Goal: Task Accomplishment & Management: Complete application form

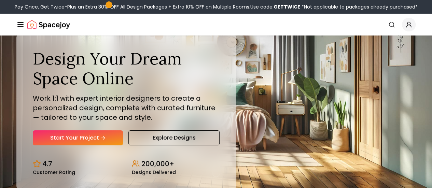
click at [0, 0] on link "AI Design" at bounding box center [0, 0] width 0 height 0
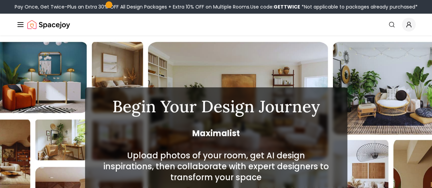
click at [0, 0] on link "Pricing" at bounding box center [0, 0] width 0 height 0
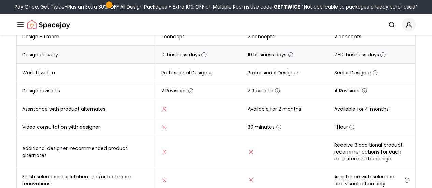
scroll to position [162, 0]
click at [193, 91] on icon "button" at bounding box center [190, 90] width 5 height 5
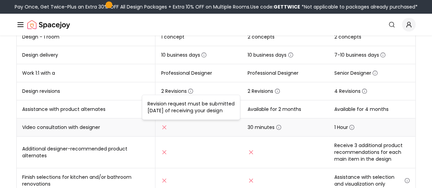
click at [255, 126] on span "30 minutes" at bounding box center [265, 127] width 34 height 7
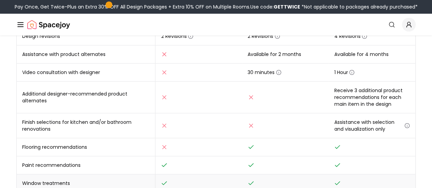
scroll to position [216, 0]
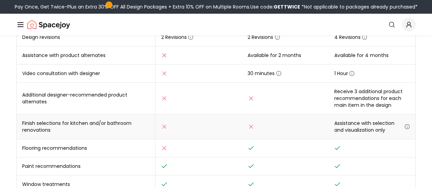
click at [408, 124] on icon "button" at bounding box center [406, 126] width 5 height 5
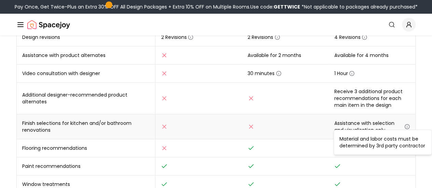
click at [408, 124] on icon "button" at bounding box center [406, 126] width 5 height 5
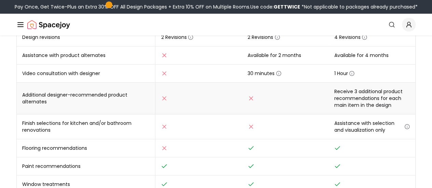
click at [363, 98] on td "Receive 3 additional product recommendations for each main item in the design" at bounding box center [372, 99] width 87 height 32
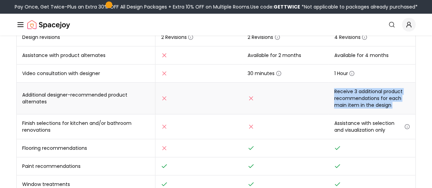
click at [363, 98] on td "Receive 3 additional product recommendations for each main item in the design" at bounding box center [372, 99] width 87 height 32
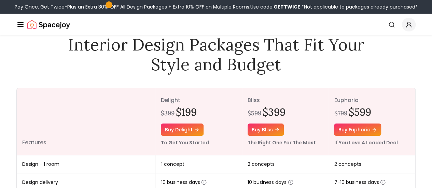
scroll to position [34, 0]
click at [0, 0] on link "How It Works" at bounding box center [0, 0] width 0 height 0
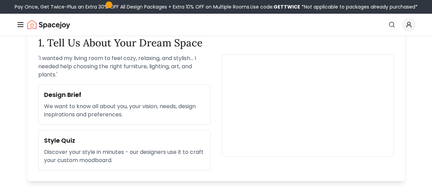
scroll to position [225, 0]
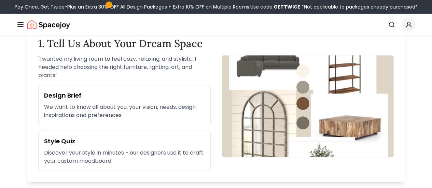
click at [159, 106] on p "We want to know all about you, your vision, needs, design inspirations and pref…" at bounding box center [124, 111] width 161 height 16
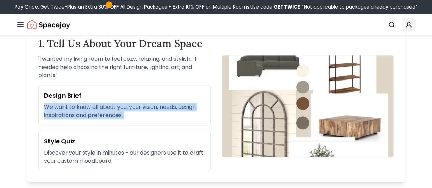
click at [159, 106] on p "We want to know all about you, your vision, needs, design inspirations and pref…" at bounding box center [124, 111] width 161 height 16
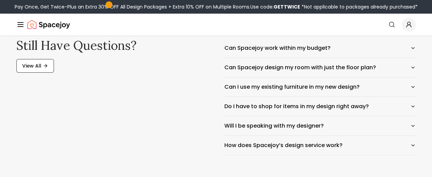
scroll to position [1143, 0]
click at [270, 41] on button "Can Spacejoy work within my budget?" at bounding box center [320, 47] width 192 height 19
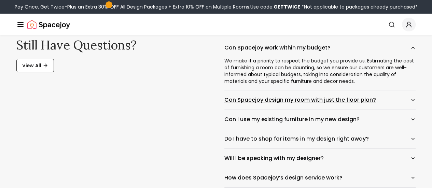
click at [302, 97] on button "Can Spacejoy design my room with just the floor plan?" at bounding box center [320, 100] width 192 height 19
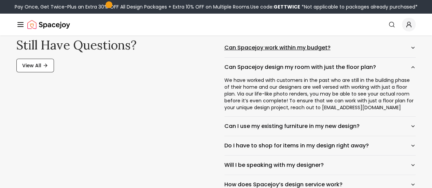
click at [273, 44] on button "Can Spacejoy work within my budget?" at bounding box center [320, 47] width 192 height 19
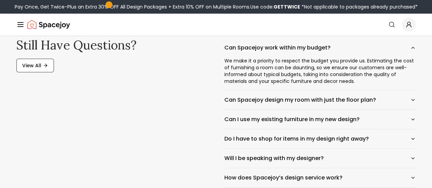
click at [285, 72] on div "We make it a priority to respect the budget you provide us. Estimating the cost…" at bounding box center [320, 73] width 192 height 33
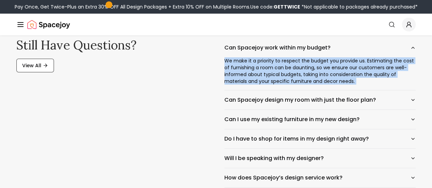
click at [285, 72] on div "We make it a priority to respect the budget you provide us. Estimating the cost…" at bounding box center [320, 73] width 192 height 33
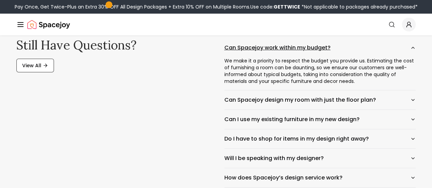
click at [268, 42] on button "Can Spacejoy work within my budget?" at bounding box center [320, 47] width 192 height 19
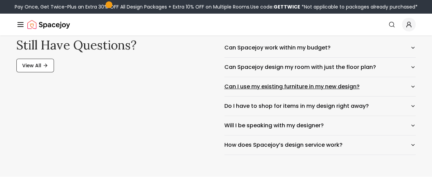
click at [342, 89] on button "Can I use my existing furniture in my new design?" at bounding box center [320, 86] width 192 height 19
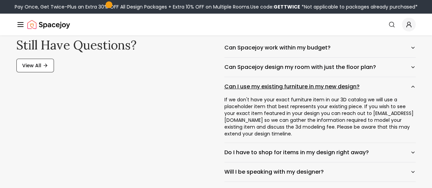
click at [331, 90] on button "Can I use my existing furniture in my new design?" at bounding box center [320, 86] width 192 height 19
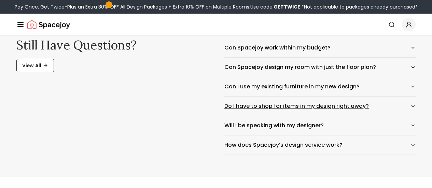
click at [319, 107] on button "Do I have to shop for items in my design right away?" at bounding box center [320, 106] width 192 height 19
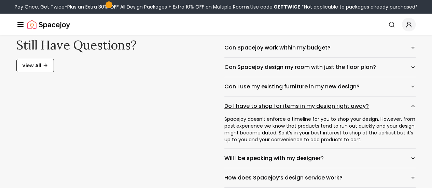
click at [311, 107] on button "Do I have to shop for items in my design right away?" at bounding box center [320, 106] width 192 height 19
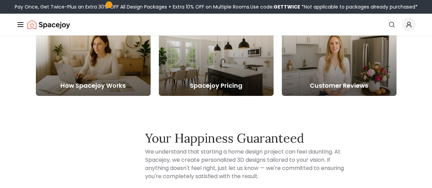
scroll to position [1352, 0]
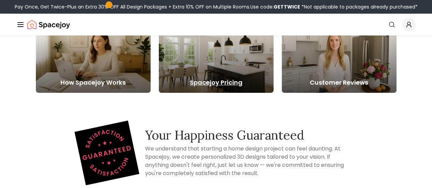
click at [245, 78] on h5 "Spacejoy Pricing" at bounding box center [216, 83] width 115 height 10
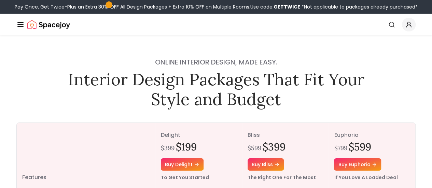
scroll to position [89, 0]
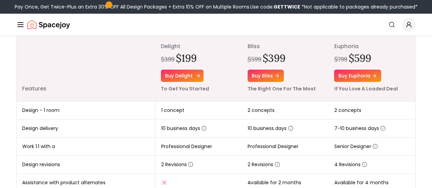
click at [184, 80] on link "Buy delight" at bounding box center [182, 76] width 43 height 12
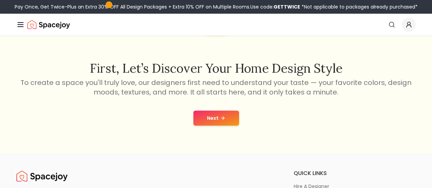
scroll to position [99, 0]
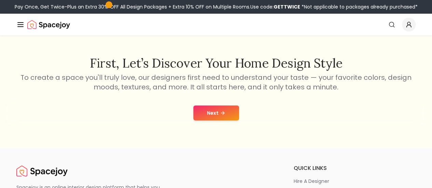
click at [225, 107] on button "Next" at bounding box center [216, 113] width 46 height 15
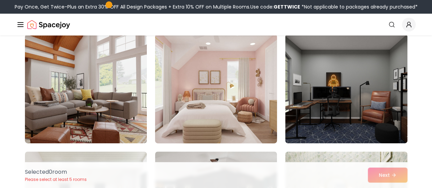
scroll to position [62, 0]
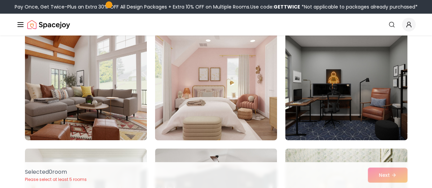
click at [219, 96] on img at bounding box center [216, 85] width 128 height 115
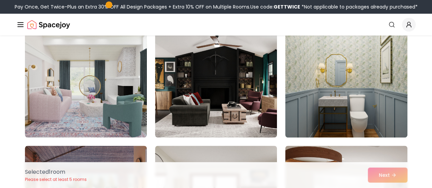
scroll to position [183, 0]
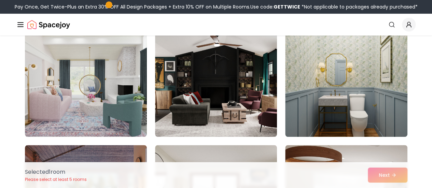
click at [318, 105] on img at bounding box center [346, 82] width 122 height 109
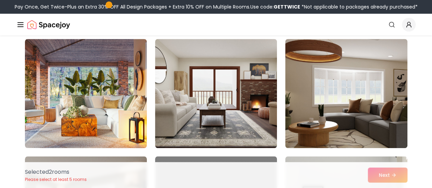
scroll to position [288, 0]
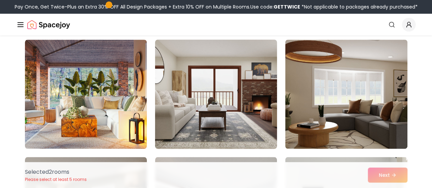
click at [255, 82] on img at bounding box center [216, 94] width 128 height 115
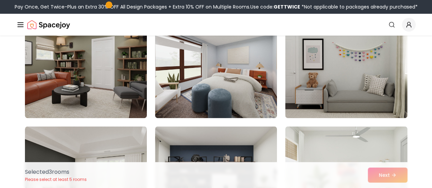
scroll to position [438, 0]
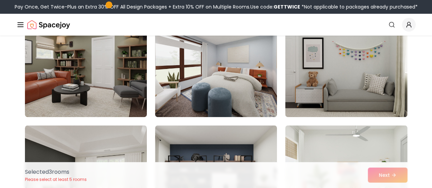
click at [255, 82] on img at bounding box center [216, 62] width 122 height 109
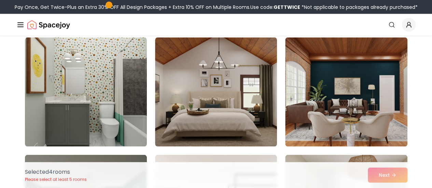
scroll to position [1936, 0]
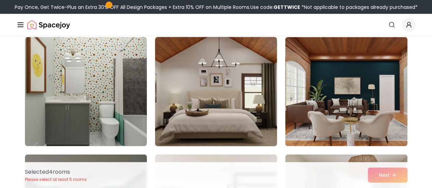
click at [219, 81] on img at bounding box center [216, 91] width 128 height 115
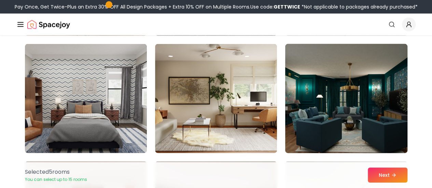
scroll to position [3339, 0]
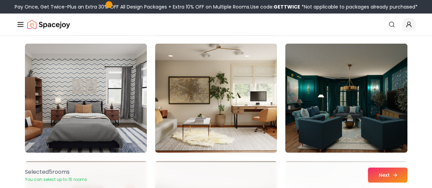
click at [388, 176] on button "Next" at bounding box center [388, 175] width 40 height 15
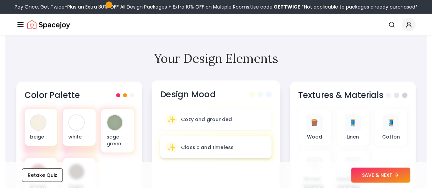
scroll to position [208, 0]
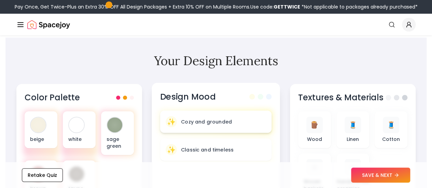
click at [208, 111] on div "✨ Cozy and grounded" at bounding box center [216, 122] width 112 height 22
click at [208, 117] on div "✨ Cozy and grounded" at bounding box center [216, 122] width 112 height 22
click at [214, 146] on p "Classic and timeless" at bounding box center [207, 149] width 53 height 7
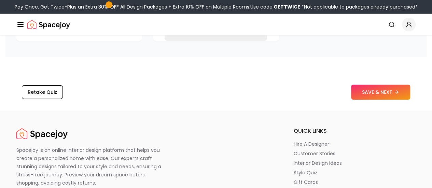
scroll to position [1139, 0]
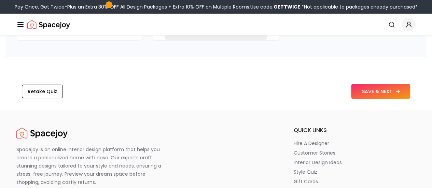
click at [378, 86] on button "SAVE & NEXT" at bounding box center [380, 91] width 59 height 15
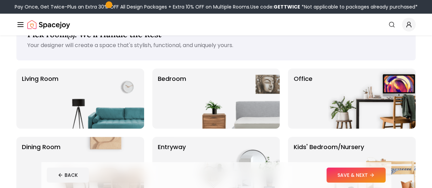
scroll to position [27, 0]
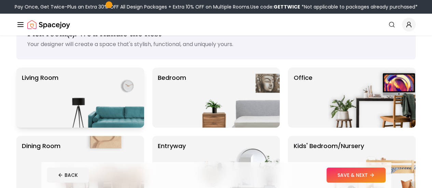
click at [133, 102] on img at bounding box center [100, 98] width 87 height 60
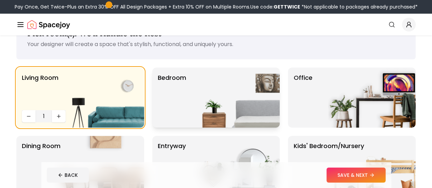
click at [189, 97] on div "Bedroom" at bounding box center [216, 98] width 128 height 60
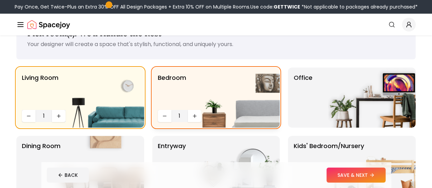
click at [197, 114] on img at bounding box center [235, 98] width 87 height 60
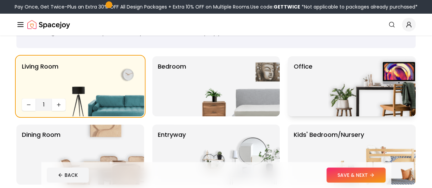
scroll to position [38, 0]
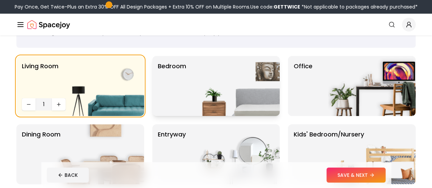
click at [203, 101] on img at bounding box center [235, 86] width 87 height 60
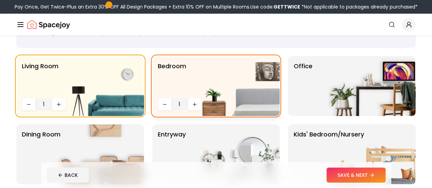
click at [196, 107] on img at bounding box center [235, 86] width 87 height 60
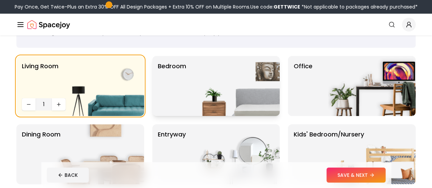
click at [193, 100] on img at bounding box center [235, 86] width 87 height 60
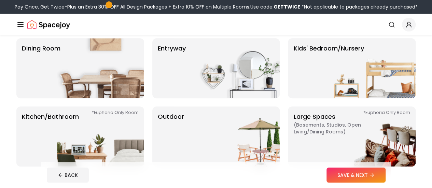
scroll to position [125, 0]
click at [315, 65] on p "Kids' Bedroom/Nursery" at bounding box center [328, 67] width 70 height 49
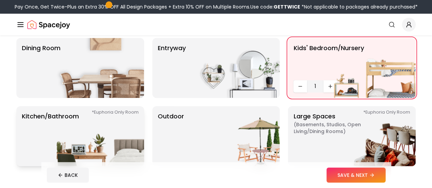
click at [118, 128] on img at bounding box center [100, 136] width 87 height 60
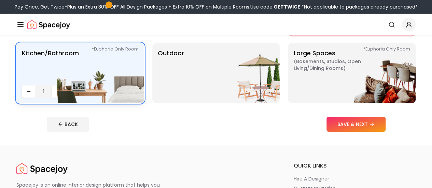
scroll to position [189, 0]
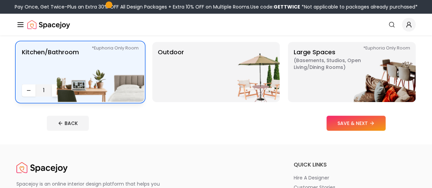
click at [54, 90] on button "Increase quantity" at bounding box center [59, 90] width 14 height 12
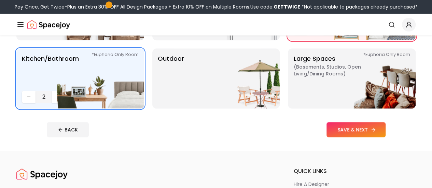
scroll to position [183, 0]
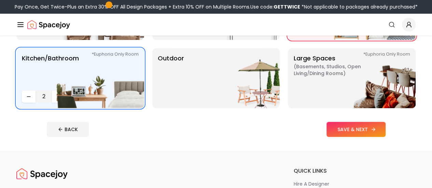
click at [376, 131] on icon at bounding box center [373, 129] width 5 height 5
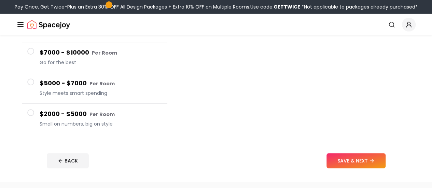
scroll to position [139, 0]
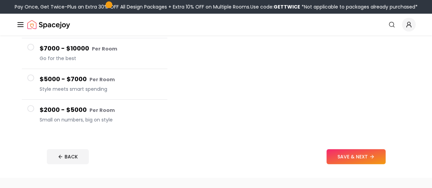
click at [93, 107] on small "Per Room" at bounding box center [101, 110] width 25 height 7
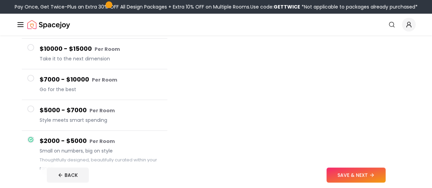
scroll to position [92, 0]
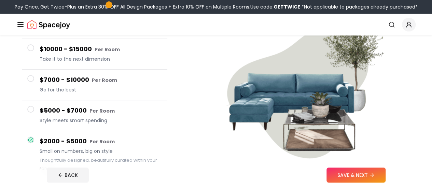
click at [76, 87] on span "Go for the best" at bounding box center [101, 89] width 122 height 7
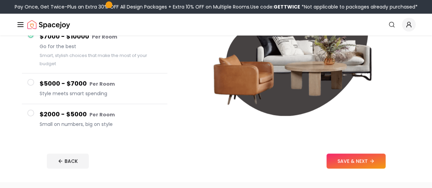
scroll to position [135, 0]
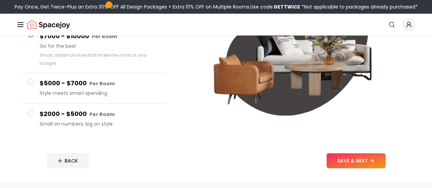
click at [93, 123] on span "Small on numbers, big on style" at bounding box center [101, 124] width 122 height 7
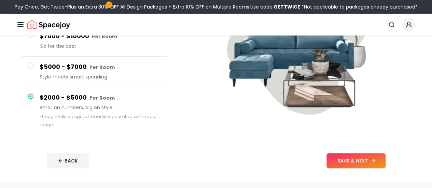
click at [368, 167] on button "SAVE & NEXT" at bounding box center [356, 160] width 59 height 15
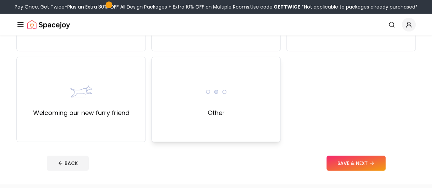
scroll to position [310, 0]
click at [212, 101] on img at bounding box center [216, 92] width 22 height 22
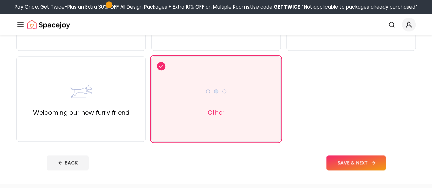
click at [375, 161] on button "SAVE & NEXT" at bounding box center [356, 162] width 59 height 15
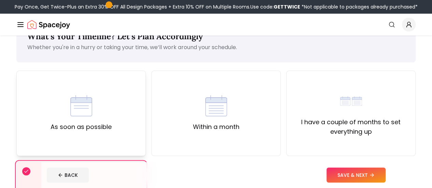
scroll to position [23, 0]
click at [126, 123] on div "As soon as possible" at bounding box center [80, 113] width 129 height 85
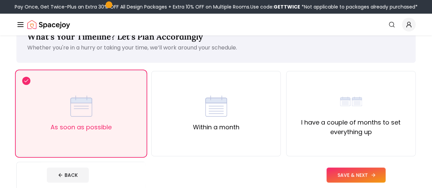
click at [364, 172] on button "SAVE & NEXT" at bounding box center [356, 175] width 59 height 15
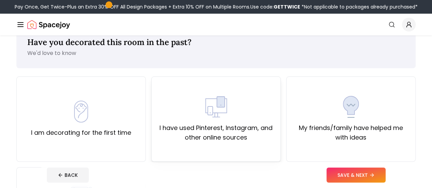
scroll to position [18, 0]
click at [121, 116] on div "I am decorating for the first time" at bounding box center [81, 118] width 100 height 37
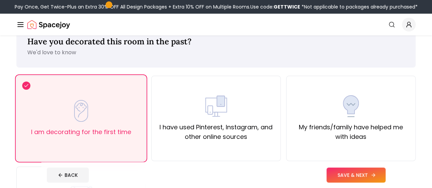
click at [370, 178] on button "SAVE & NEXT" at bounding box center [356, 175] width 59 height 15
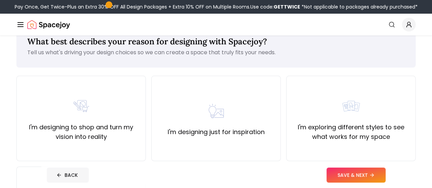
click at [47, 177] on button "BACK" at bounding box center [68, 175] width 42 height 15
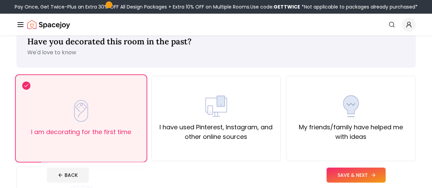
click at [364, 174] on button "SAVE & NEXT" at bounding box center [356, 175] width 59 height 15
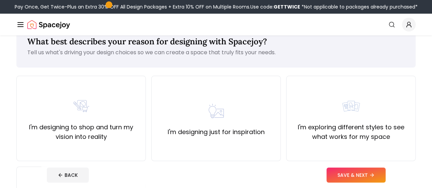
click at [153, 54] on p "Tell us what's driving your design choices so we can create a space that truly …" at bounding box center [215, 53] width 377 height 8
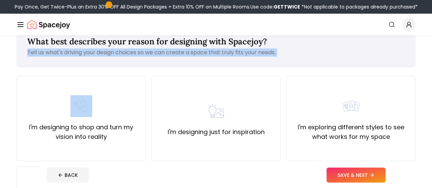
click at [153, 54] on p "Tell us what's driving your design choices so we can create a space that truly …" at bounding box center [215, 53] width 377 height 8
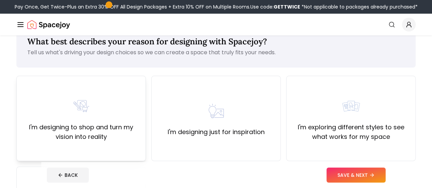
click at [114, 128] on label "I'm designing to shop and turn my vision into reality" at bounding box center [81, 132] width 118 height 19
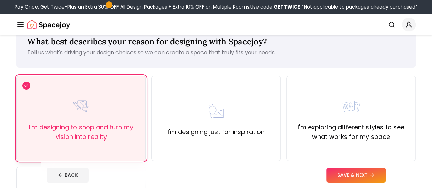
click at [114, 128] on label "I'm designing to shop and turn my vision into reality" at bounding box center [81, 132] width 118 height 19
click at [386, 175] on button "SAVE & NEXT" at bounding box center [356, 175] width 59 height 15
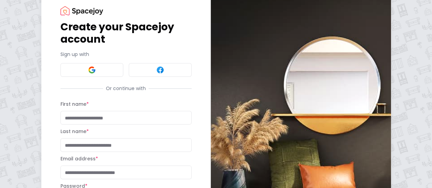
scroll to position [112, 0]
